Goal: Check status: Check status

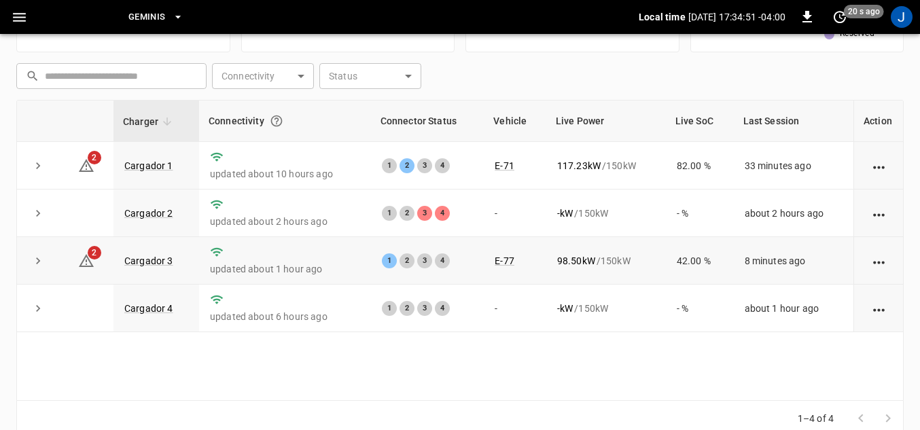
scroll to position [194, 0]
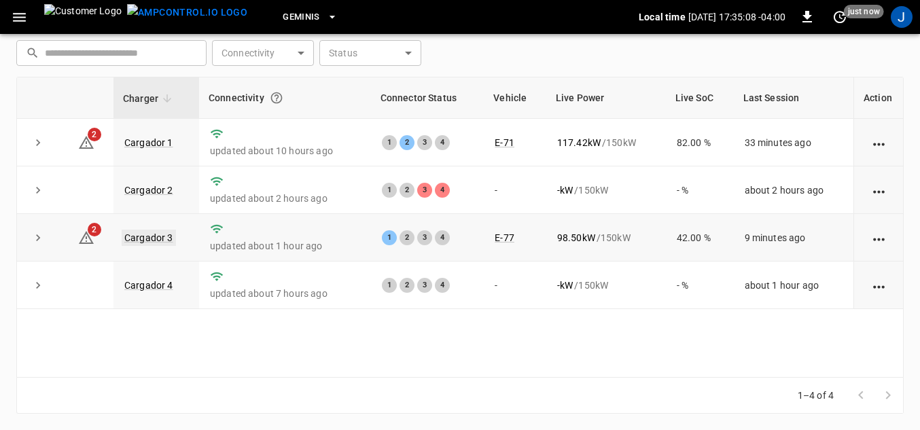
click at [140, 238] on link "Cargador 3" at bounding box center [149, 238] width 54 height 16
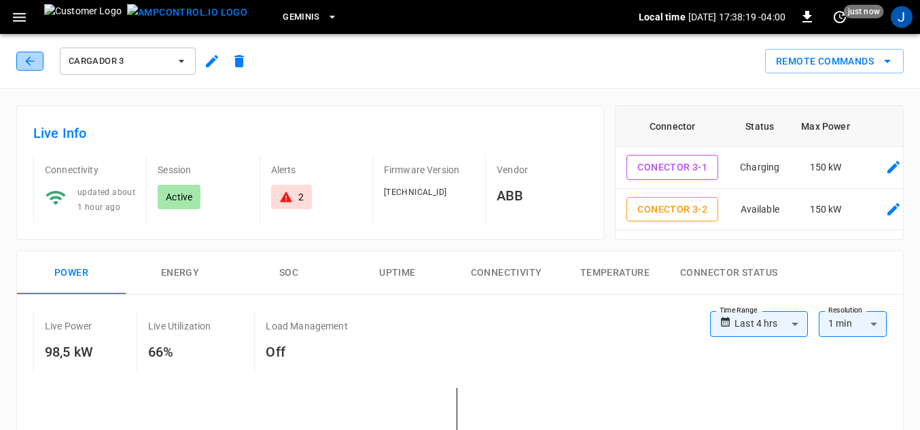
click at [24, 60] on icon "button" at bounding box center [30, 61] width 14 height 14
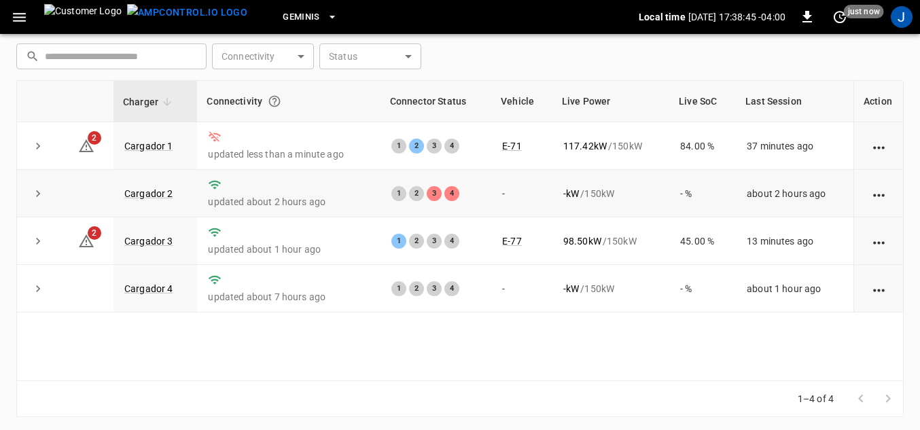
scroll to position [194, 0]
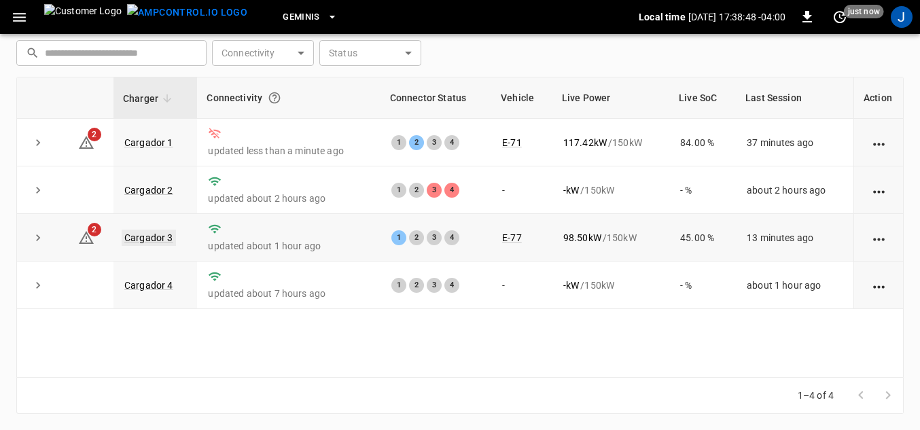
click at [153, 241] on link "Cargador 3" at bounding box center [149, 238] width 54 height 16
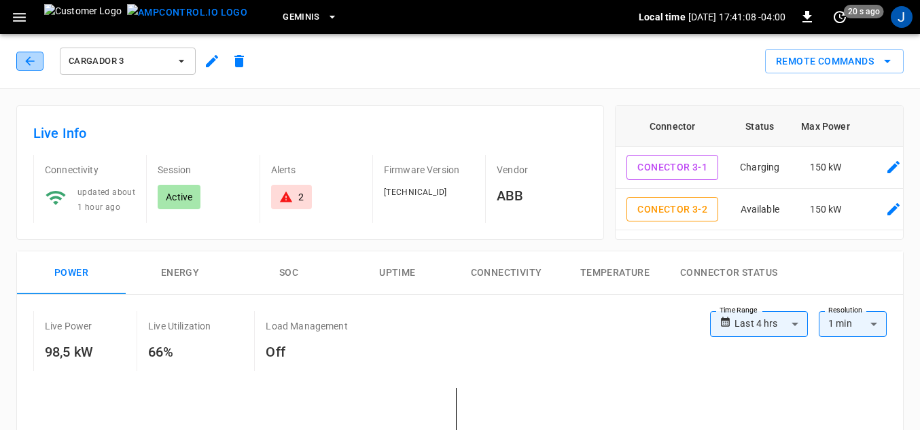
click at [31, 63] on icon "button" at bounding box center [30, 61] width 14 height 14
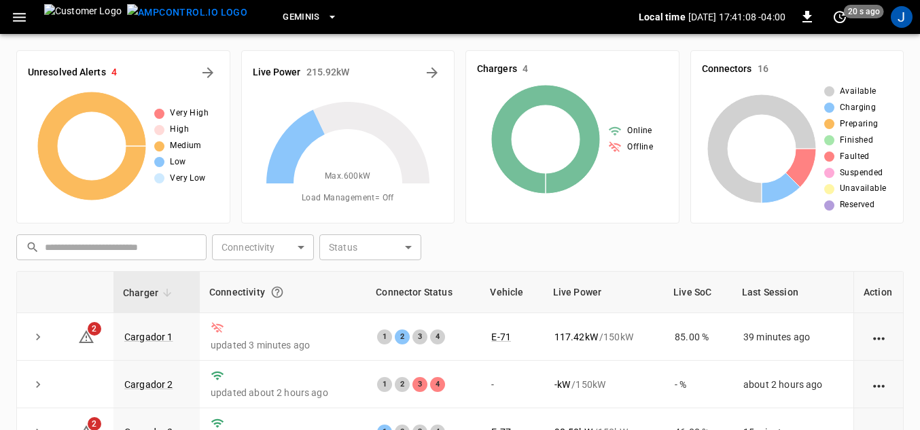
scroll to position [194, 0]
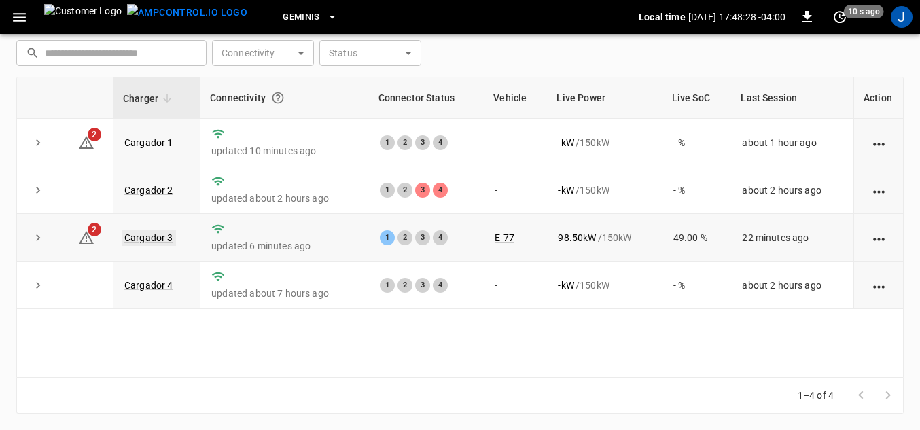
click at [142, 240] on link "Cargador 3" at bounding box center [149, 238] width 54 height 16
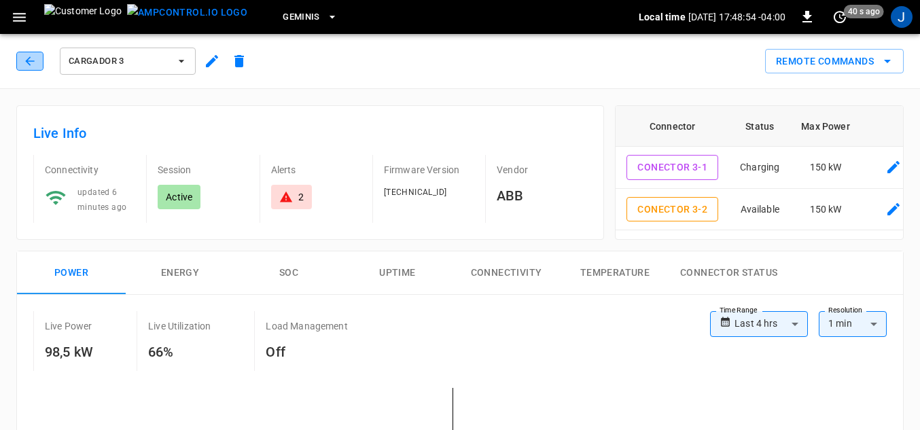
click at [31, 60] on icon "button" at bounding box center [30, 61] width 14 height 14
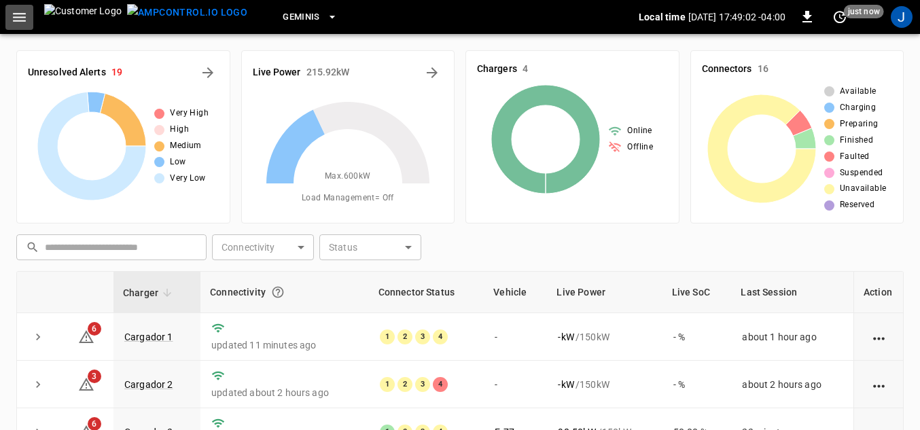
click at [22, 19] on icon "button" at bounding box center [19, 17] width 17 height 17
click at [20, 16] on icon "button" at bounding box center [19, 17] width 13 height 9
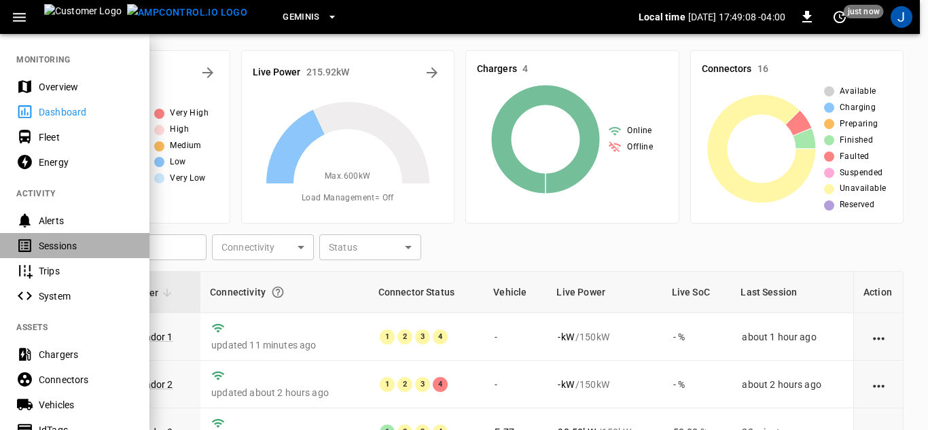
click at [44, 243] on div "Sessions" at bounding box center [86, 246] width 94 height 14
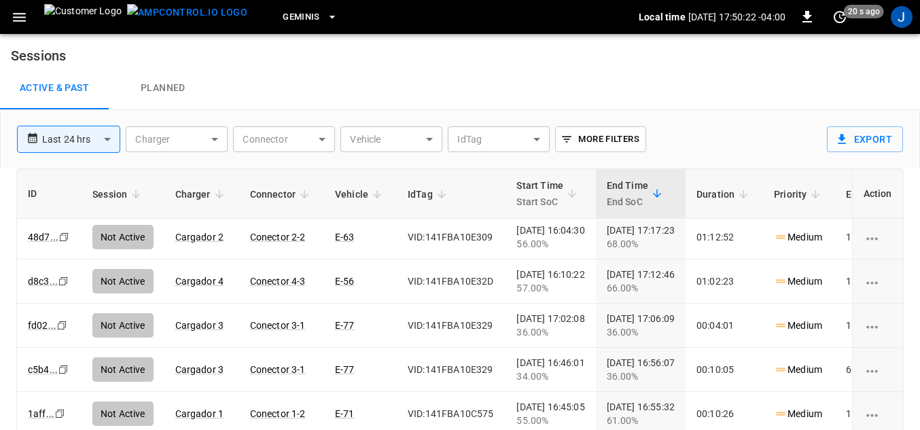
click at [22, 17] on icon "button" at bounding box center [19, 17] width 13 height 9
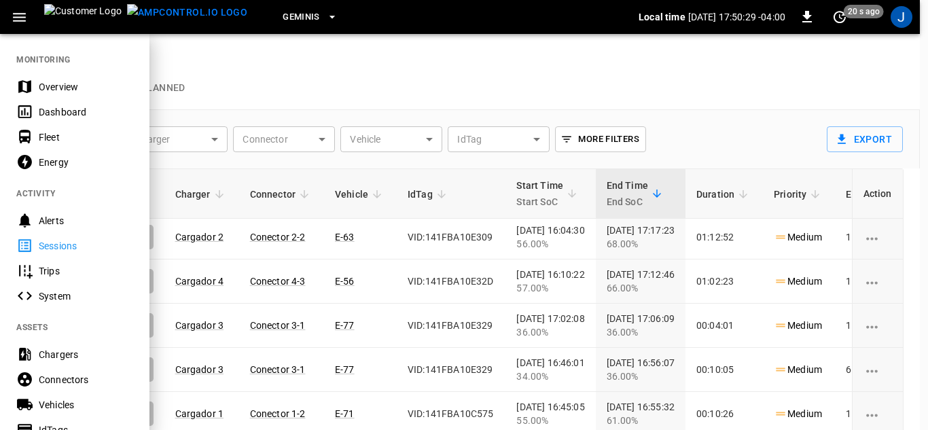
click at [911, 194] on div at bounding box center [464, 215] width 928 height 430
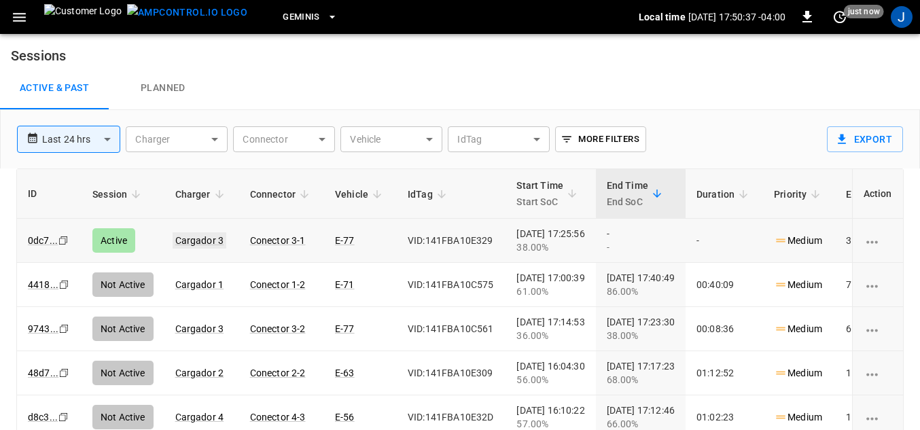
click at [190, 240] on link "Cargador 3" at bounding box center [200, 240] width 54 height 16
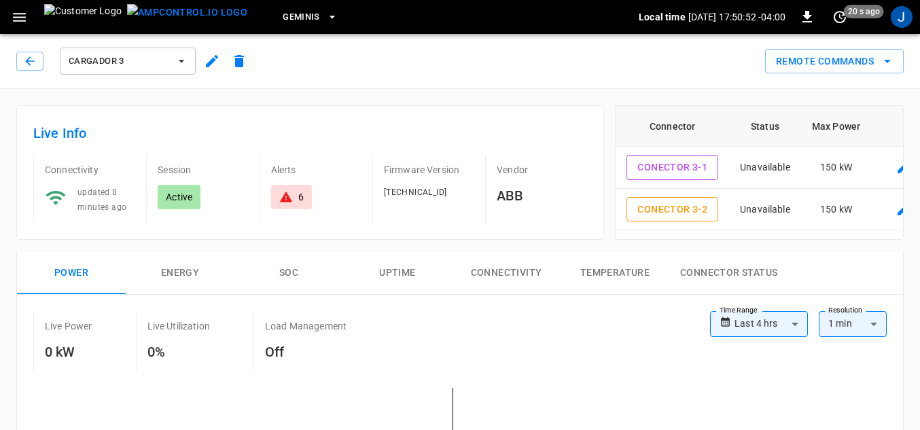
click at [285, 196] on icon at bounding box center [285, 197] width 12 height 11
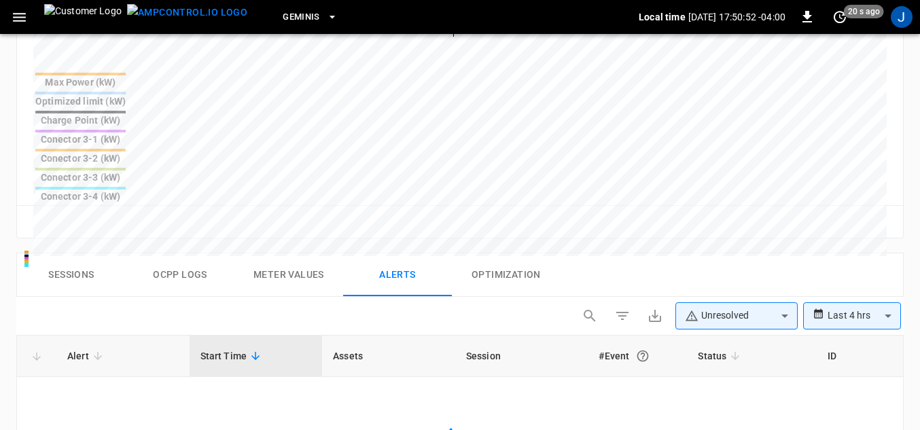
scroll to position [647, 0]
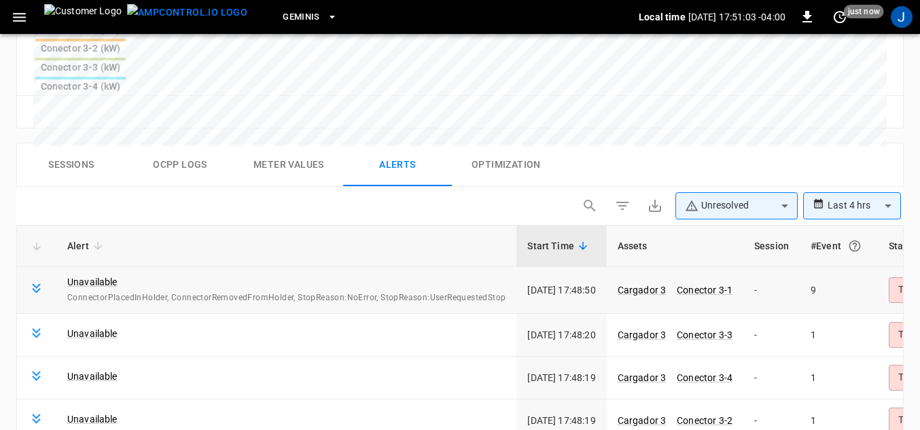
click at [828, 267] on td "9" at bounding box center [839, 290] width 78 height 47
click at [34, 280] on icon at bounding box center [36, 288] width 17 height 17
click at [83, 275] on link "Unavailable" at bounding box center [92, 282] width 50 height 14
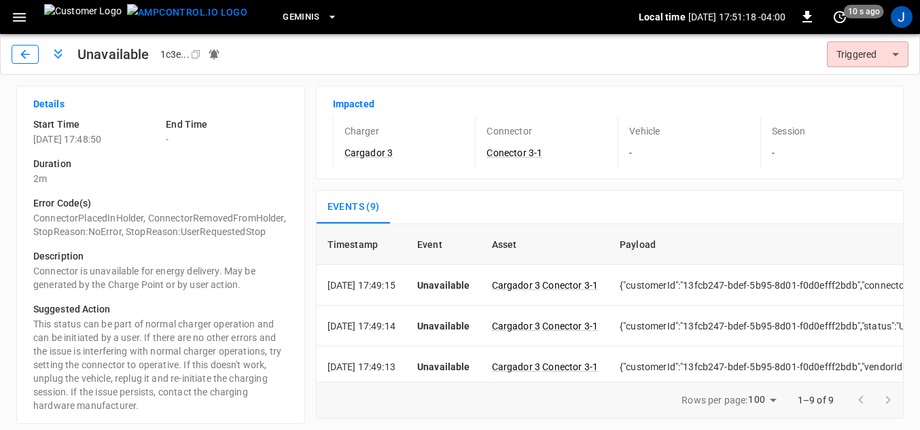
click at [26, 53] on icon "button" at bounding box center [25, 55] width 14 height 14
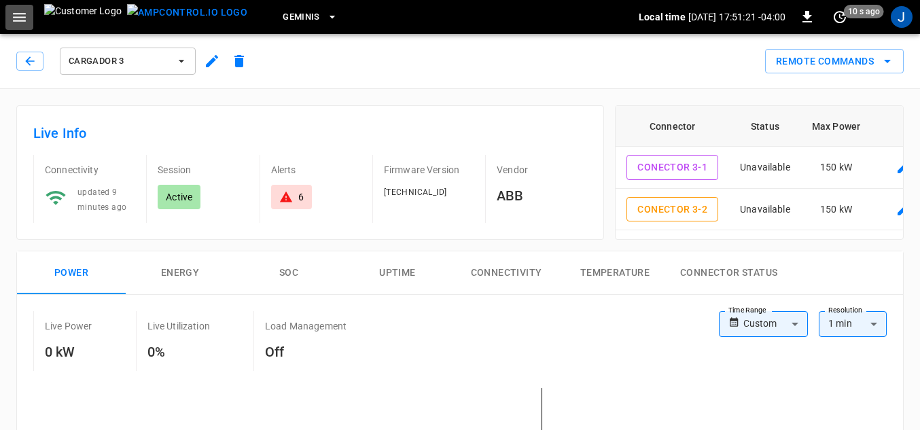
click at [24, 16] on icon "button" at bounding box center [19, 17] width 17 height 17
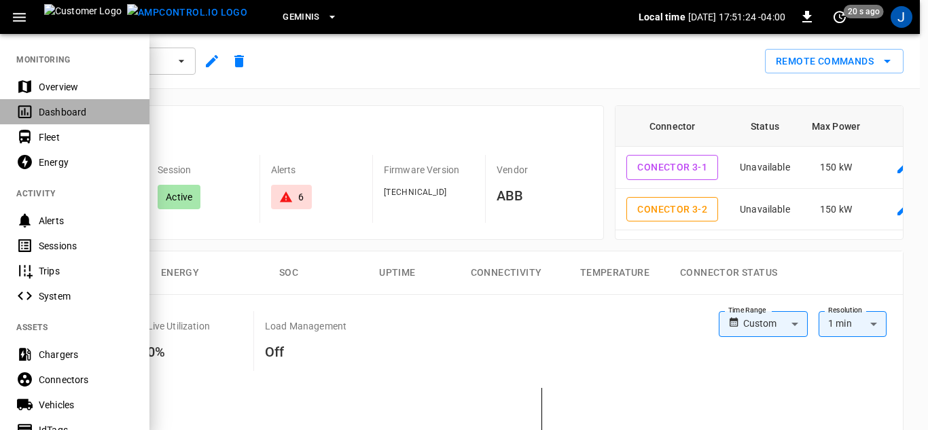
click at [52, 110] on div "Dashboard" at bounding box center [86, 112] width 94 height 14
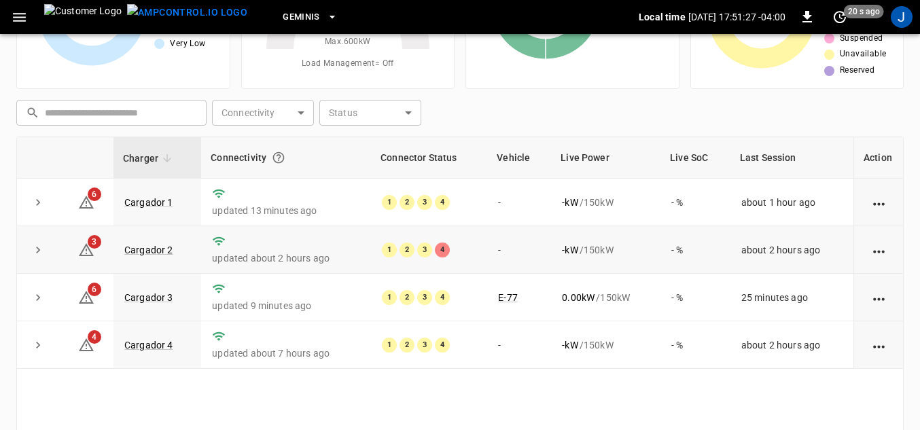
scroll to position [194, 0]
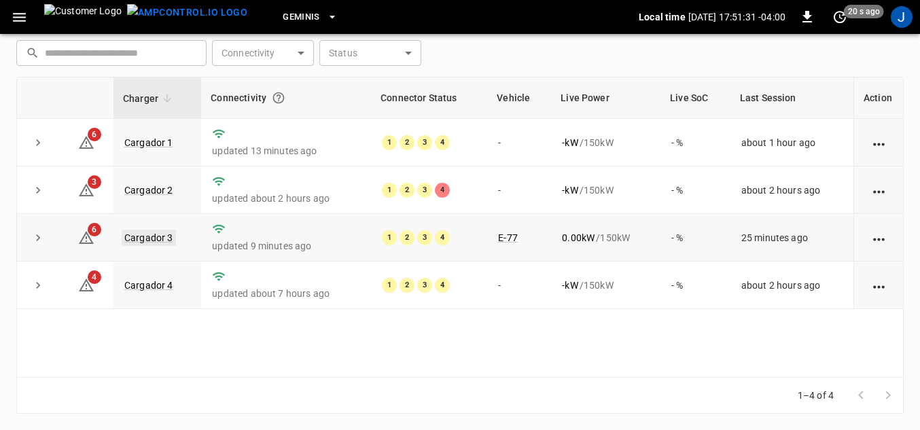
click at [152, 237] on link "Cargador 3" at bounding box center [149, 238] width 54 height 16
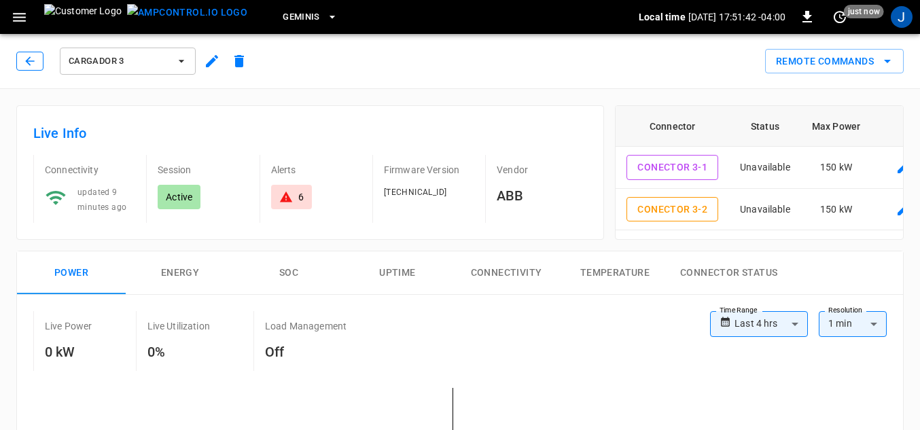
click at [25, 60] on icon "button" at bounding box center [30, 61] width 14 height 14
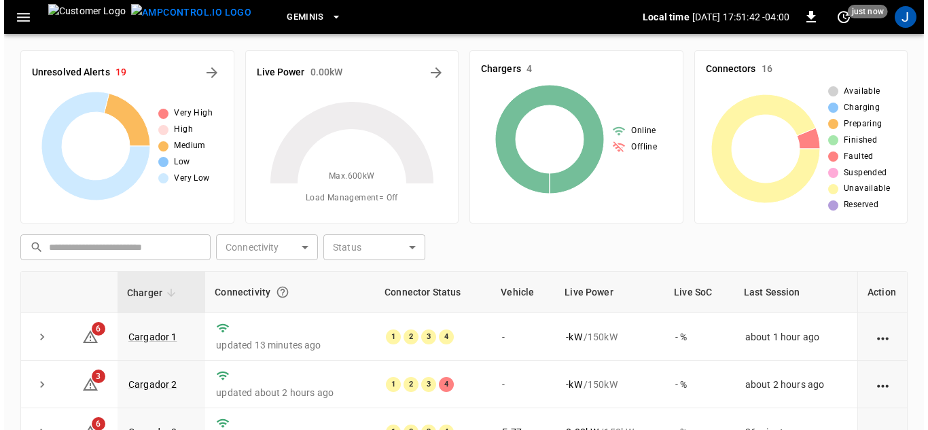
scroll to position [194, 0]
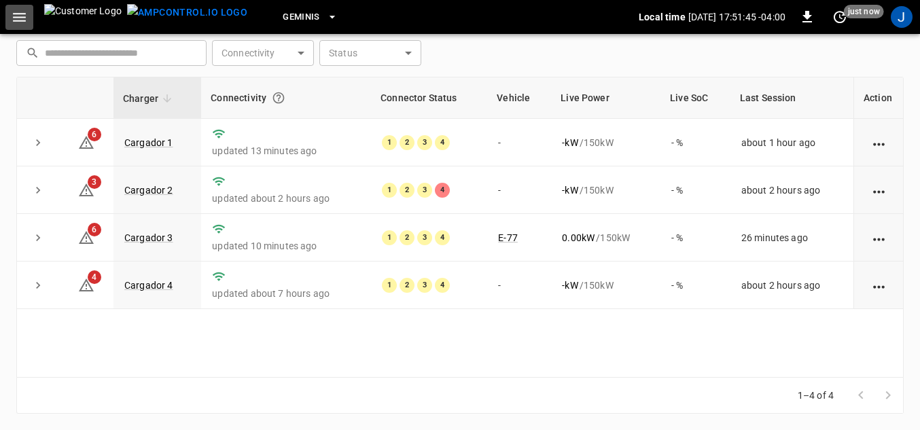
click at [12, 18] on icon "button" at bounding box center [19, 17] width 17 height 17
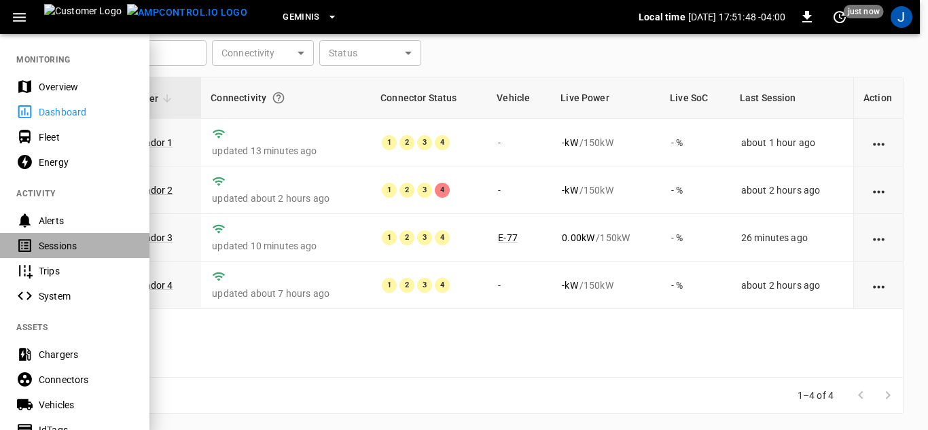
click at [54, 247] on div "Sessions" at bounding box center [86, 246] width 94 height 14
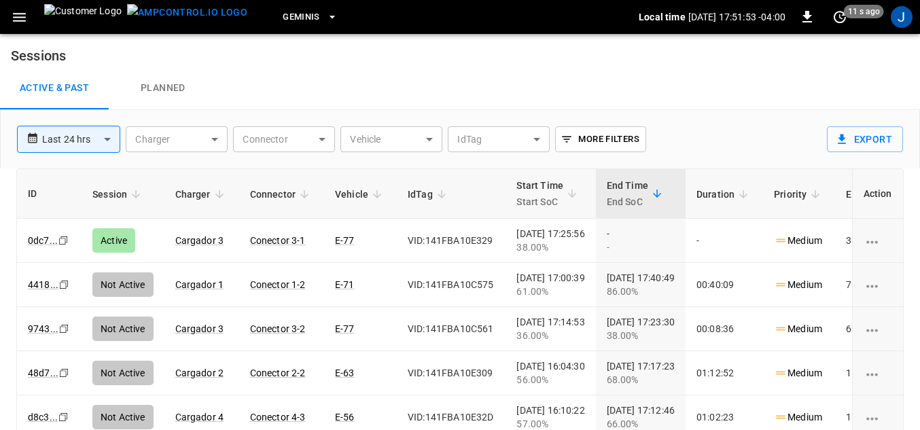
click at [419, 138] on body "**********" at bounding box center [460, 253] width 920 height 506
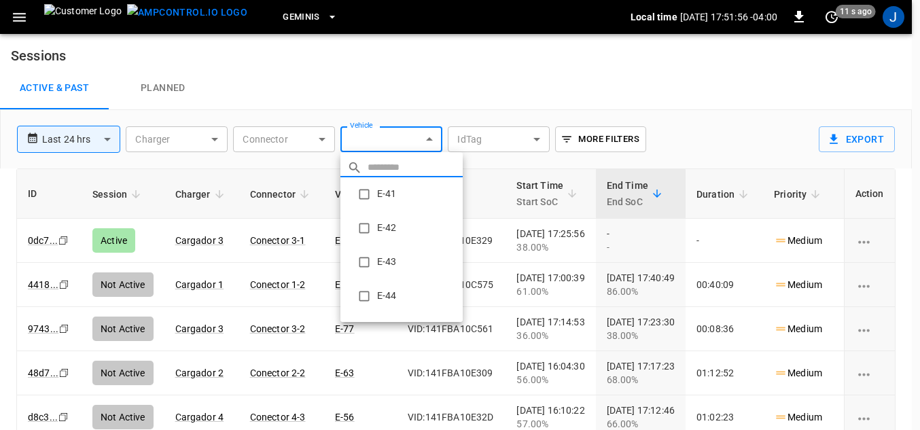
click at [428, 137] on body "**********" at bounding box center [460, 253] width 920 height 506
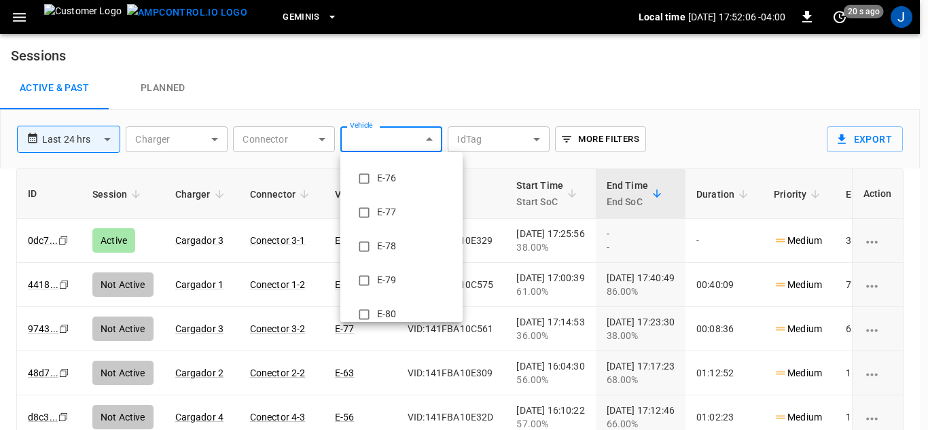
scroll to position [1223, 0]
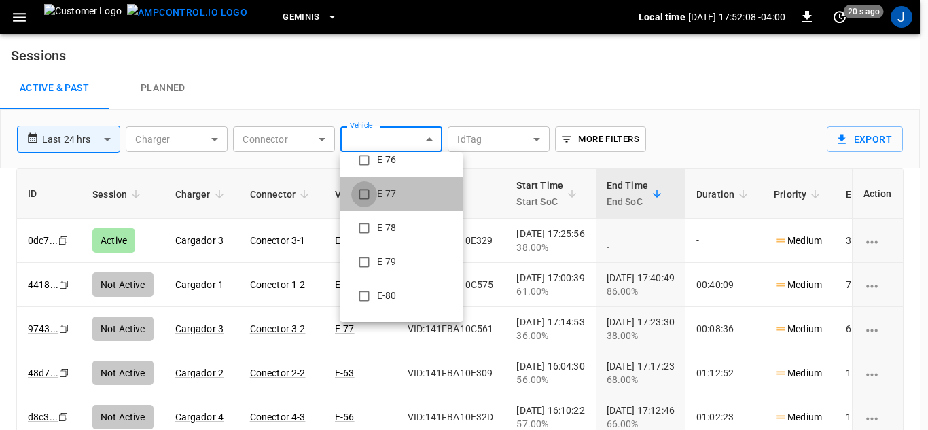
type input "**********"
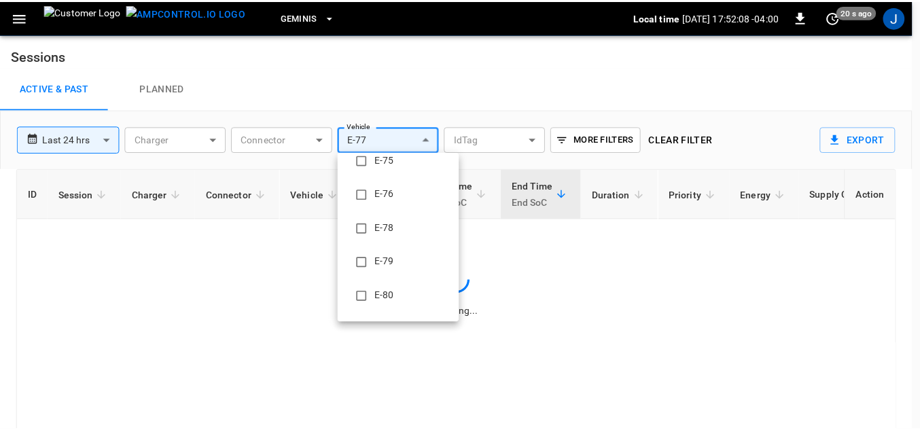
scroll to position [0, 0]
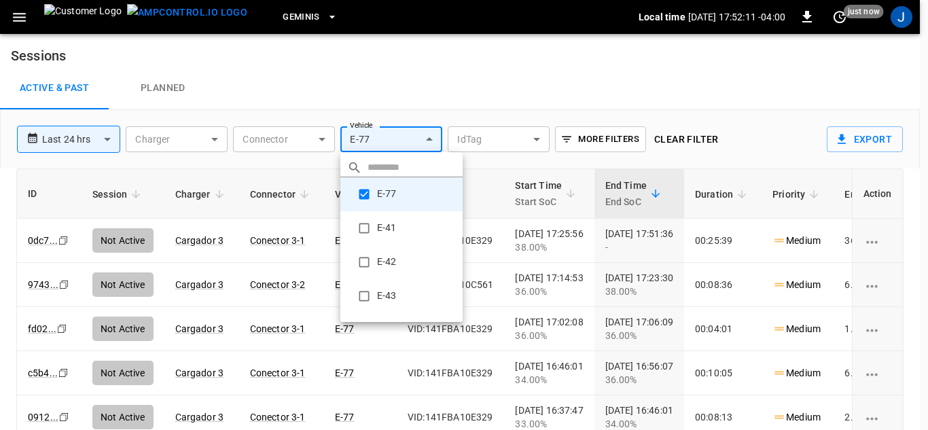
click at [686, 84] on div at bounding box center [464, 215] width 928 height 430
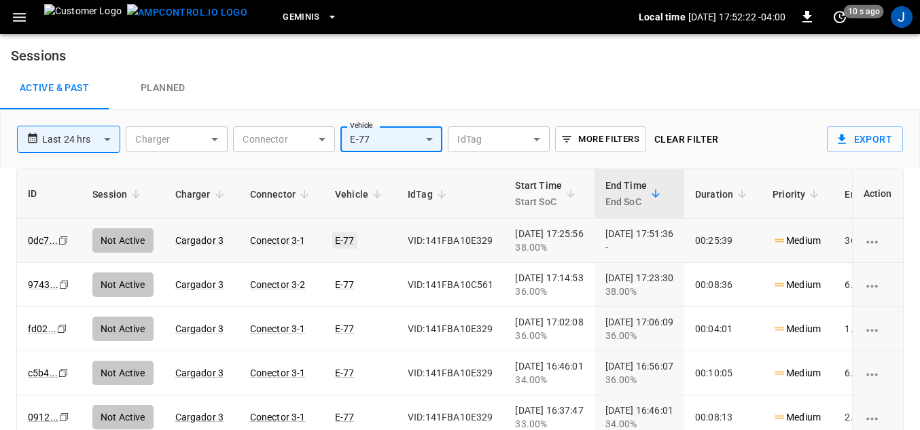
click at [337, 241] on link "E-77" at bounding box center [344, 240] width 25 height 16
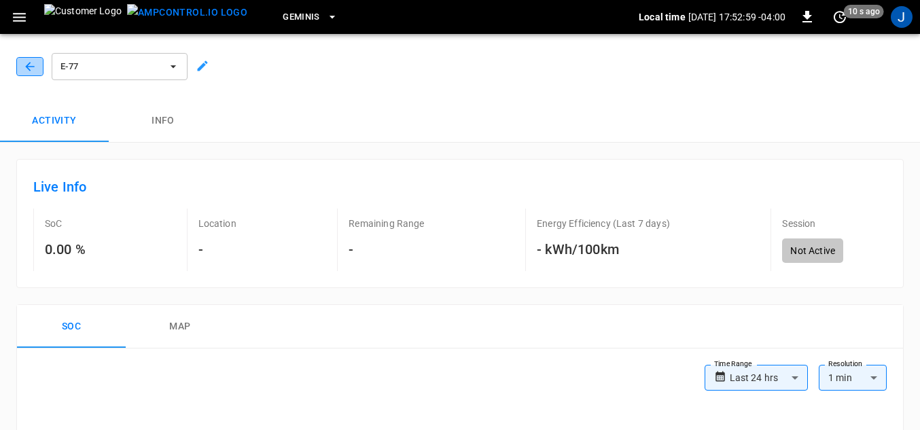
click at [30, 66] on icon "button" at bounding box center [30, 67] width 14 height 14
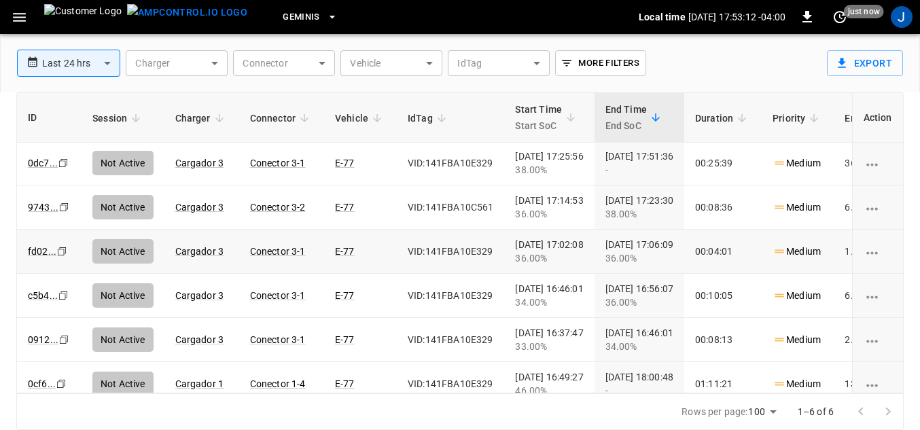
scroll to position [23, 0]
